Goal: Task Accomplishment & Management: Manage account settings

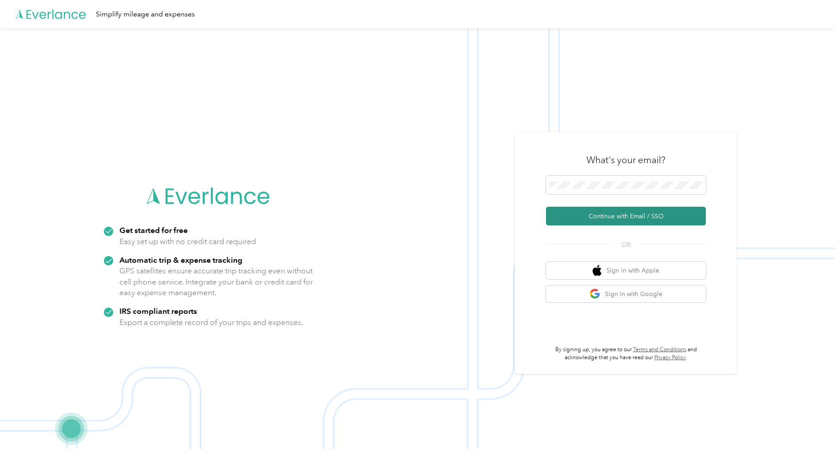
click at [608, 218] on button "Continue with Email / SSO" at bounding box center [626, 216] width 160 height 19
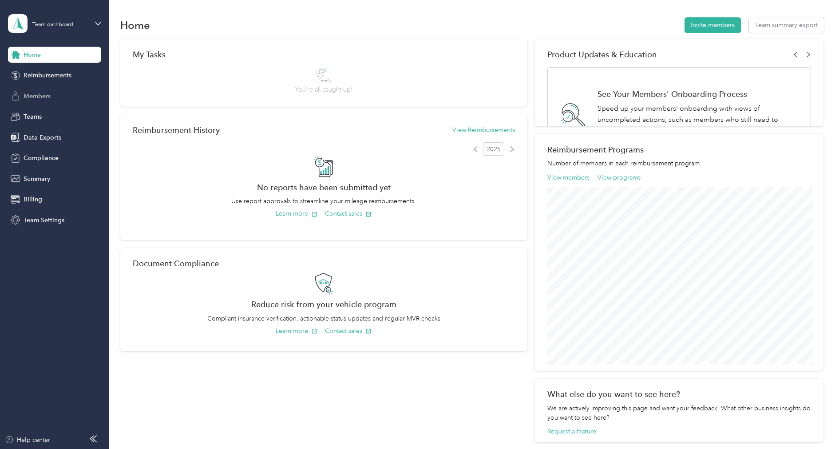
click at [46, 92] on span "Members" at bounding box center [37, 95] width 27 height 9
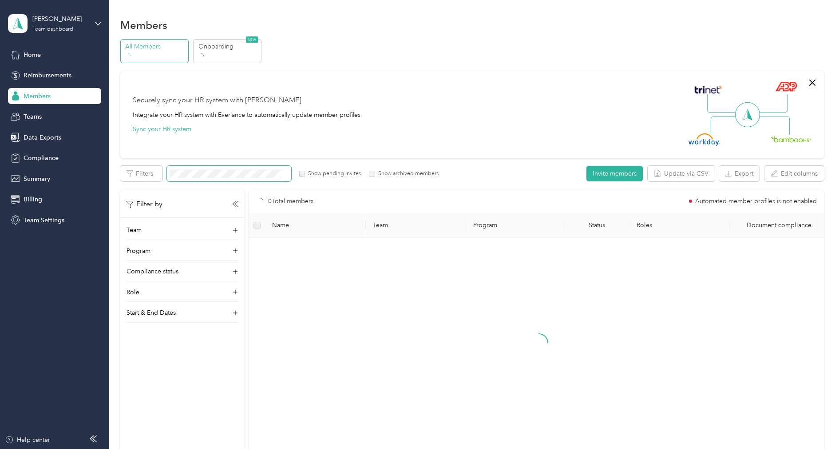
click at [215, 179] on span at bounding box center [229, 174] width 124 height 16
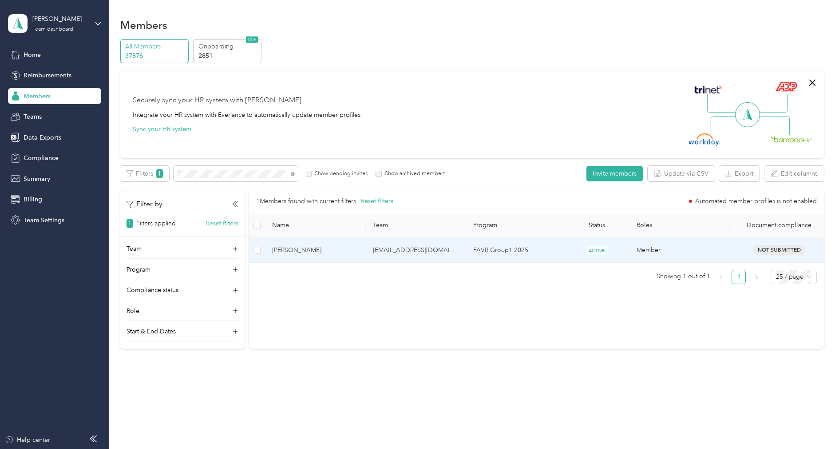
click at [358, 248] on span "[PERSON_NAME]" at bounding box center [315, 250] width 86 height 10
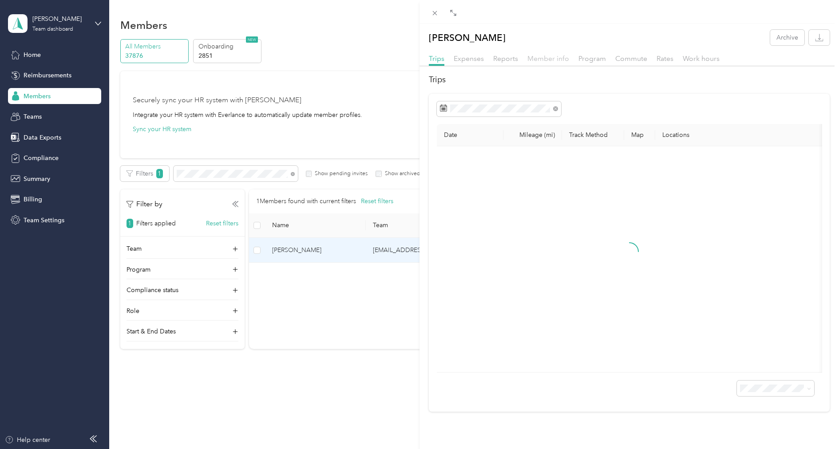
click at [531, 60] on span "Member info" at bounding box center [549, 58] width 42 height 8
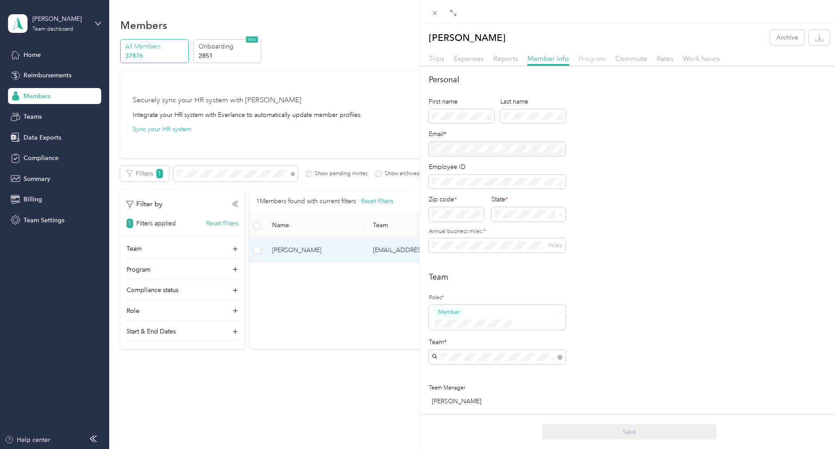
click at [602, 60] on span "Program" at bounding box center [593, 58] width 28 height 8
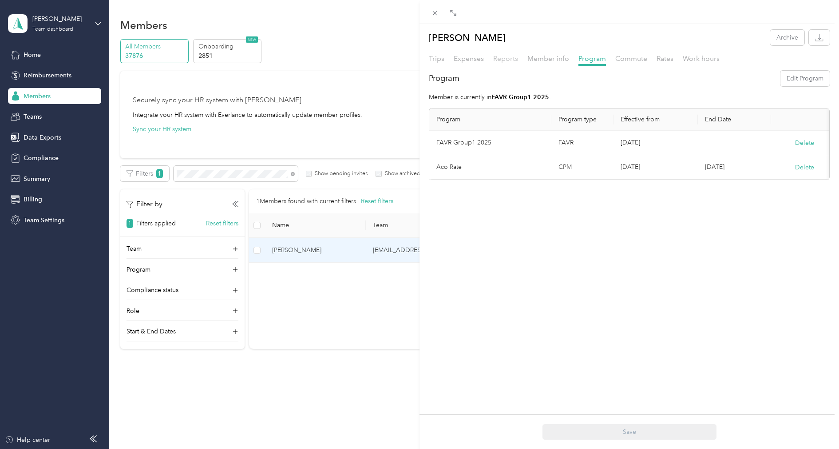
click at [503, 59] on span "Reports" at bounding box center [505, 58] width 25 height 8
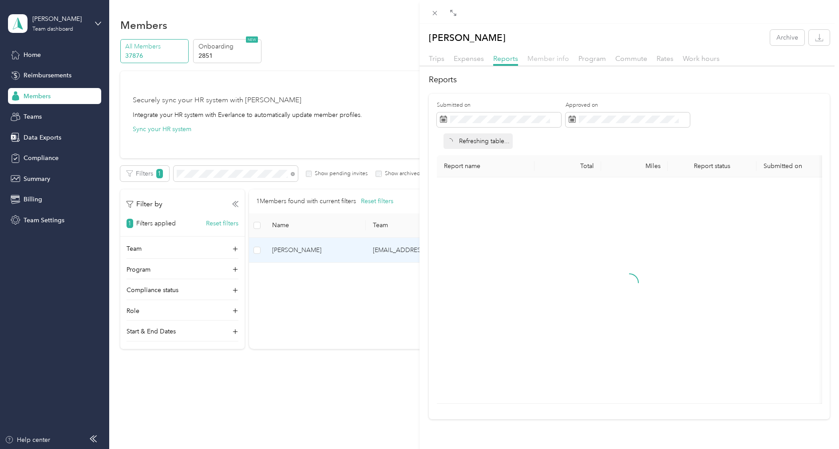
click at [548, 59] on span "Member info" at bounding box center [549, 58] width 42 height 8
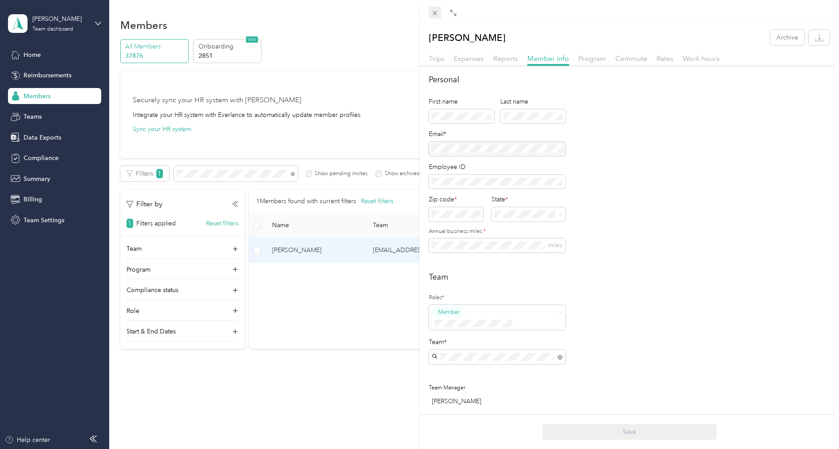
click at [435, 12] on icon at bounding box center [435, 13] width 4 height 4
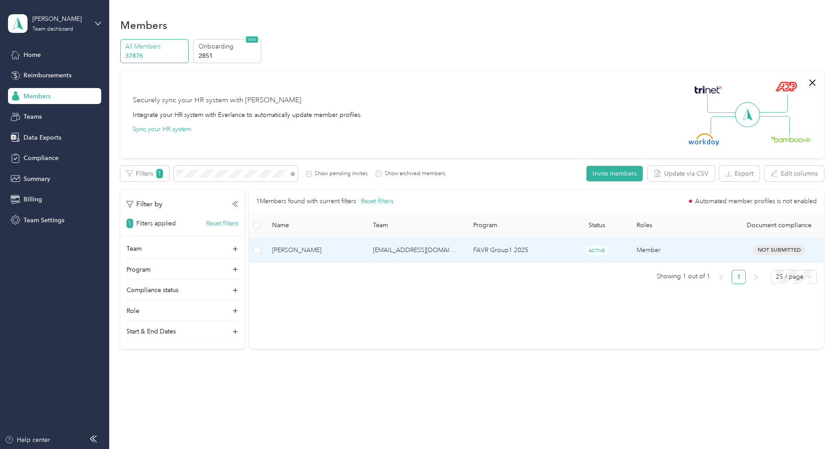
click at [435, 12] on div "[PERSON_NAME] Archive Trips Expenses Reports Member info Program Commute Rates …" at bounding box center [419, 224] width 839 height 449
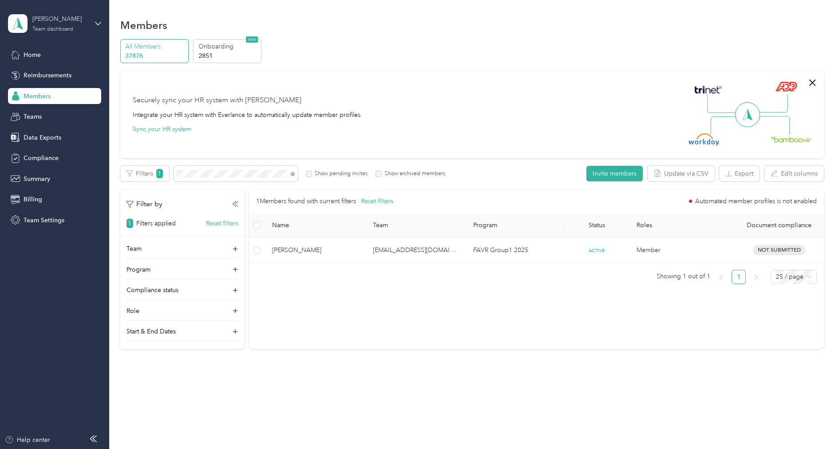
click at [50, 24] on div "[PERSON_NAME] Team dashboard" at bounding box center [60, 23] width 56 height 18
click at [47, 110] on div "Log out" at bounding box center [33, 113] width 34 height 9
